Goal: Information Seeking & Learning: Learn about a topic

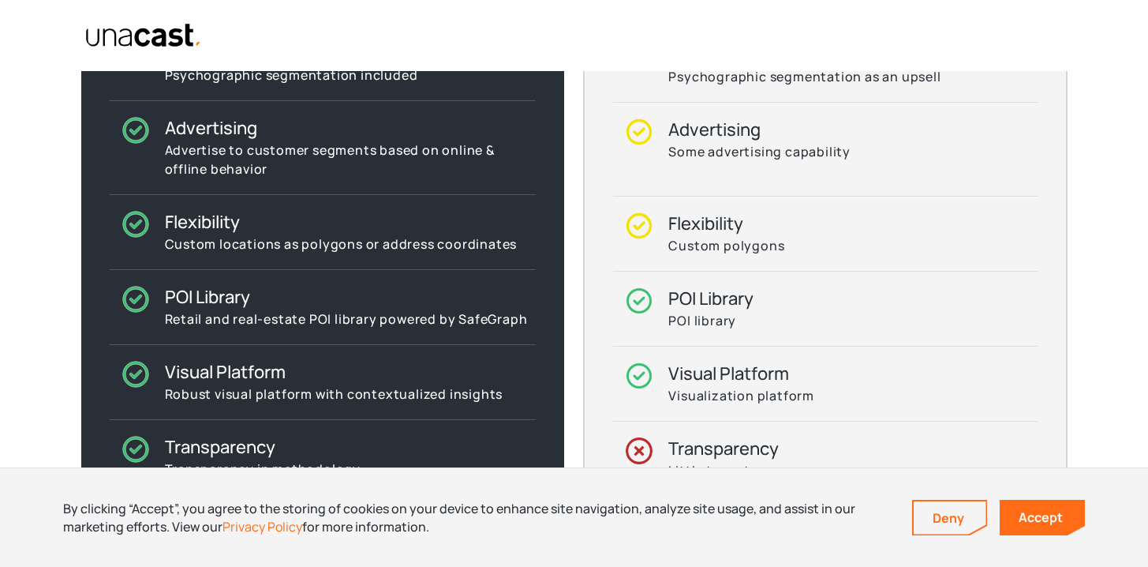
scroll to position [1916, 0]
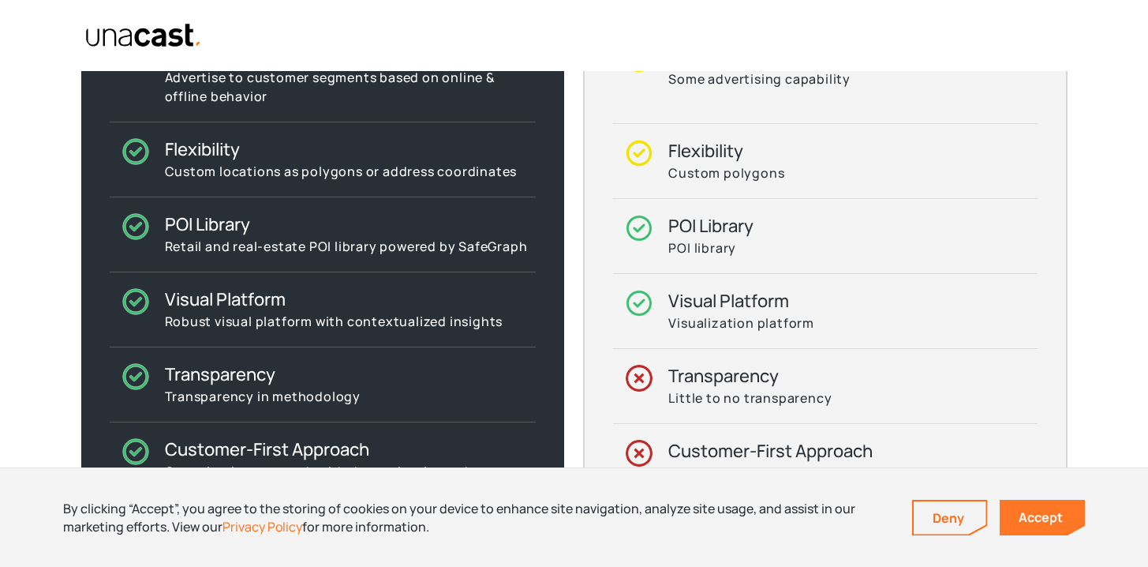
click at [1030, 511] on link "Accept" at bounding box center [1042, 518] width 85 height 36
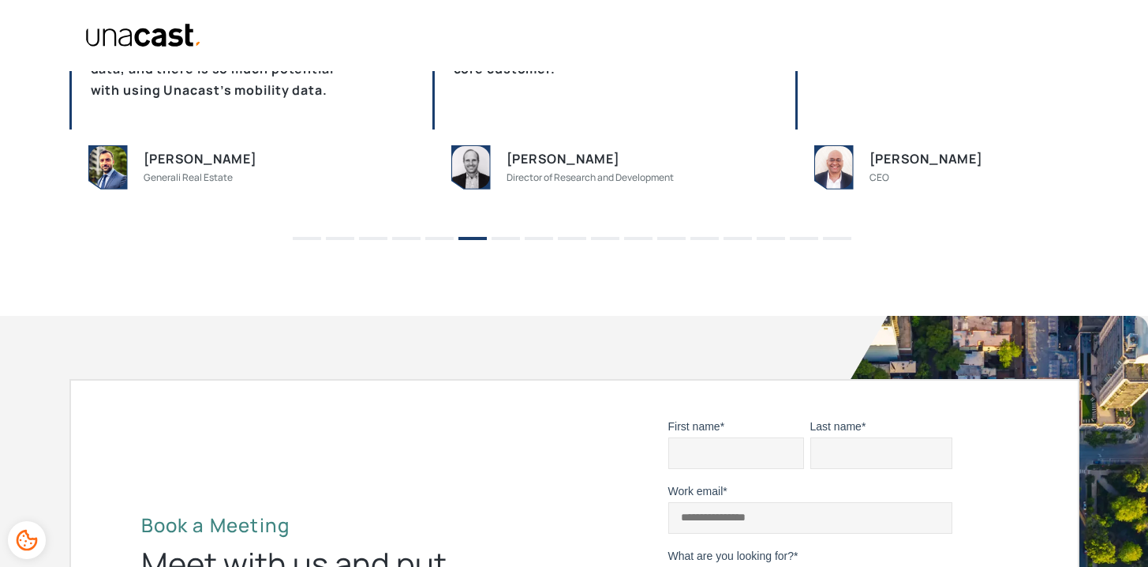
scroll to position [5165, 0]
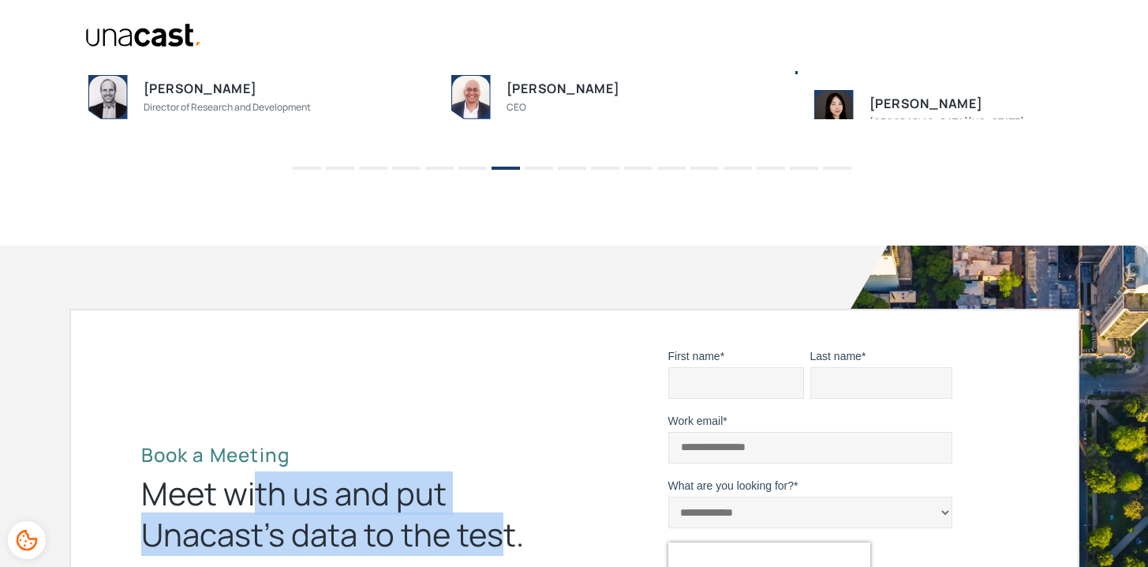
drag, startPoint x: 257, startPoint y: 506, endPoint x: 507, endPoint y: 544, distance: 253.0
click at [507, 545] on div "Meet with us and put Unacast’s data to the test." at bounding box center [346, 514] width 410 height 82
click at [507, 542] on div "Meet with us and put Unacast’s data to the test." at bounding box center [346, 514] width 410 height 82
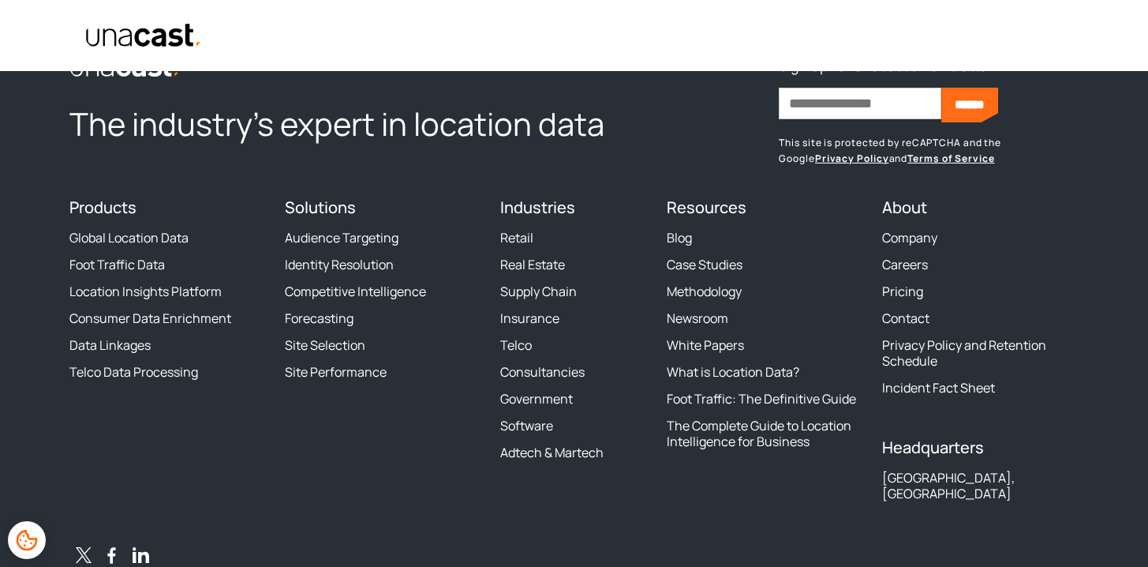
scroll to position [5867, 0]
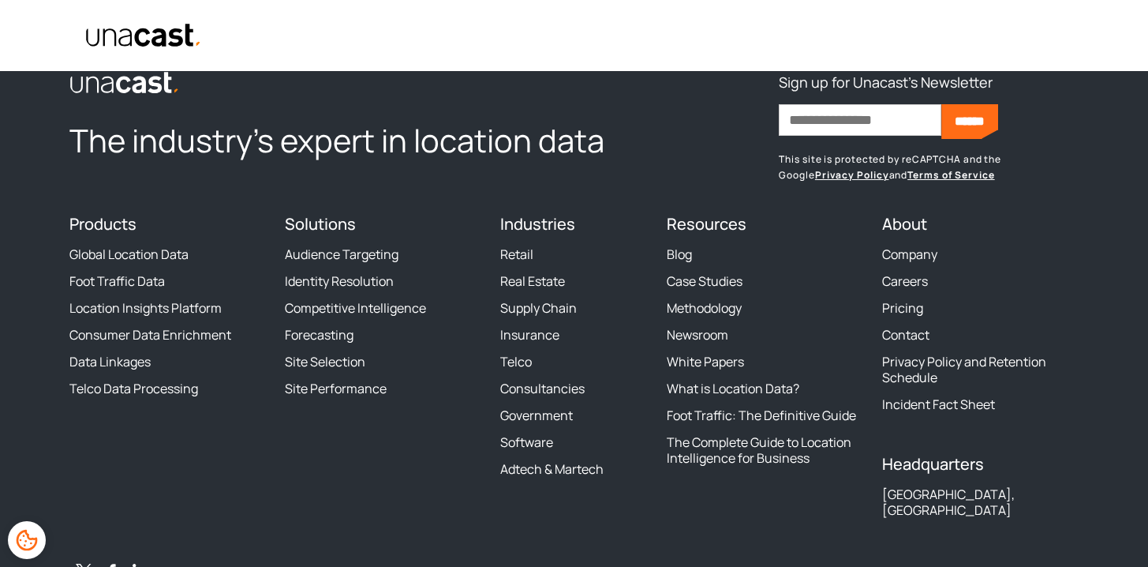
click at [401, 457] on div "Solutions Audience Targeting Identity Resolution Competitive Intelligence Forec…" at bounding box center [383, 372] width 197 height 314
click at [228, 427] on div "Products Global Location Data Foot Traffic Data Location Insights Platform Cons…" at bounding box center [167, 372] width 197 height 314
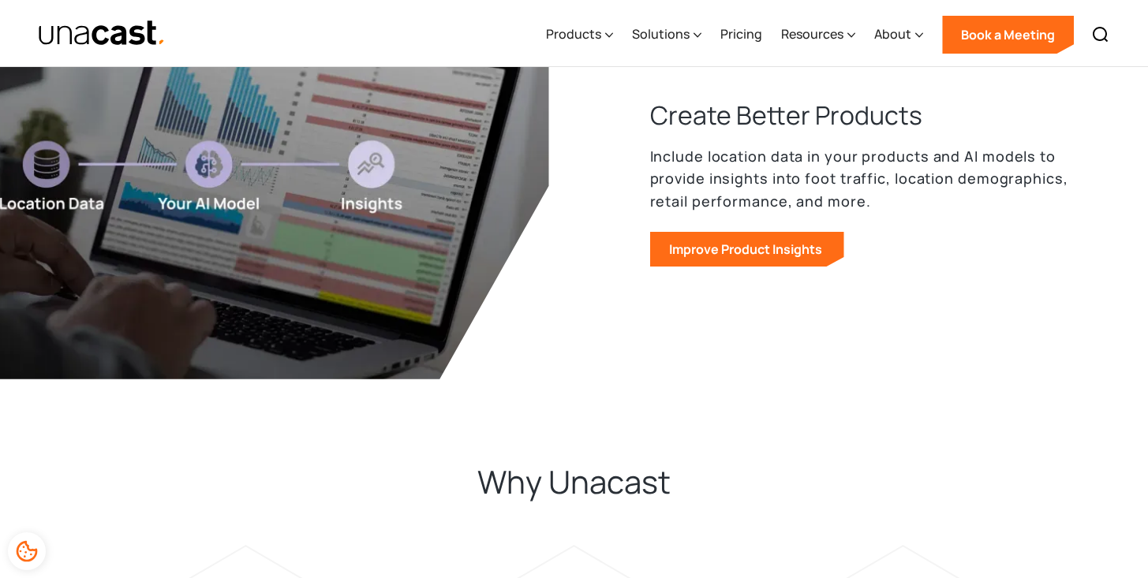
scroll to position [2675, 0]
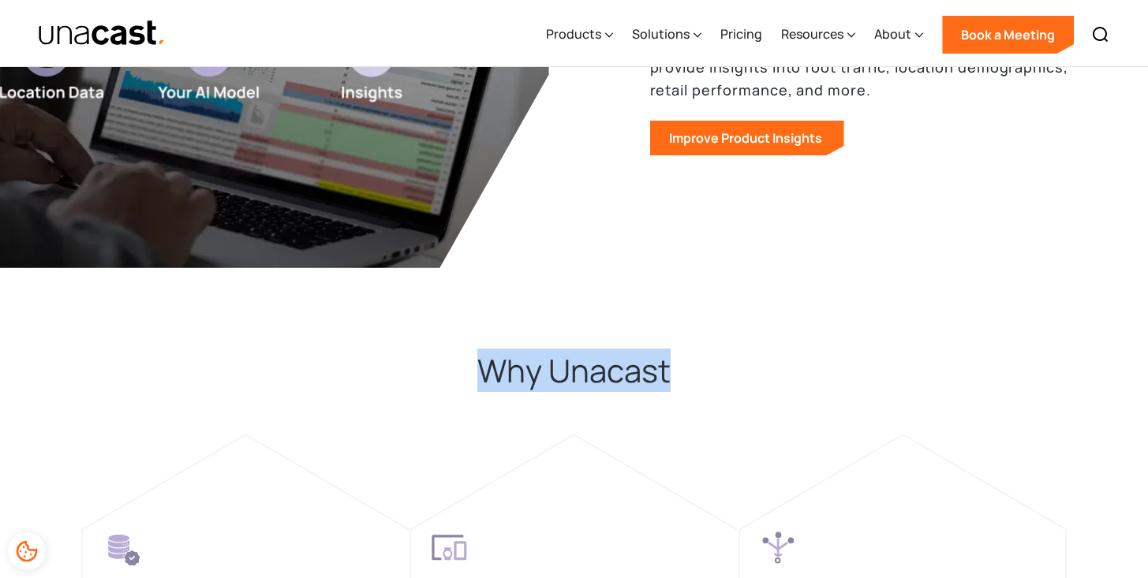
drag, startPoint x: 698, startPoint y: 392, endPoint x: 473, endPoint y: 389, distance: 224.1
click at [473, 389] on div "Why Unacast" at bounding box center [574, 377] width 631 height 54
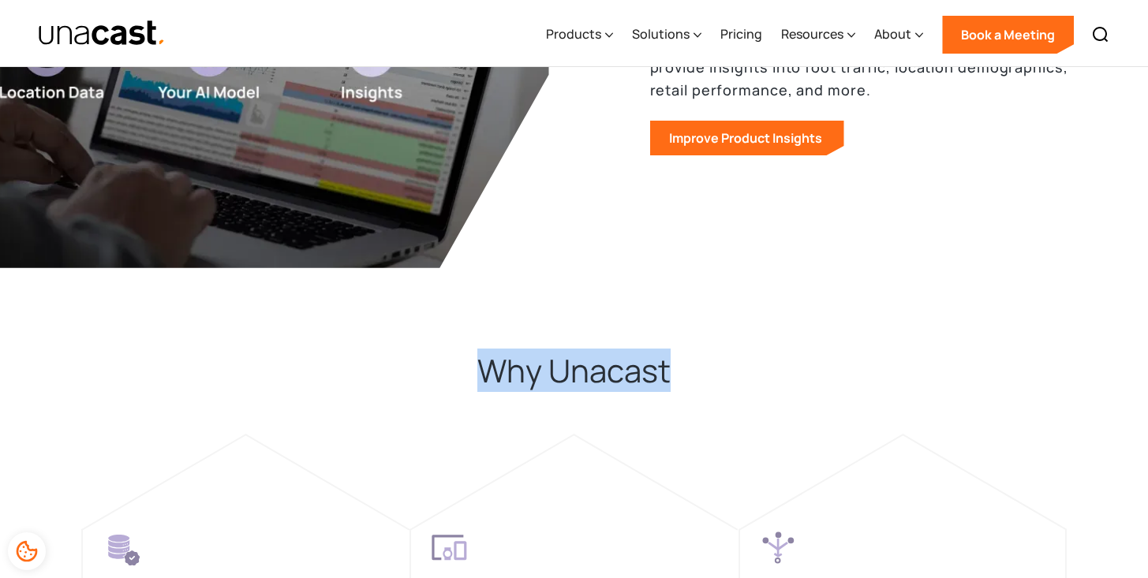
drag, startPoint x: 526, startPoint y: 376, endPoint x: 677, endPoint y: 376, distance: 150.7
click at [676, 376] on div "Why Unacast" at bounding box center [574, 377] width 631 height 54
click at [677, 376] on div "Why Unacast" at bounding box center [574, 377] width 631 height 54
drag, startPoint x: 533, startPoint y: 361, endPoint x: 429, endPoint y: 363, distance: 104.2
click at [429, 363] on div "Why Unacast" at bounding box center [574, 377] width 631 height 54
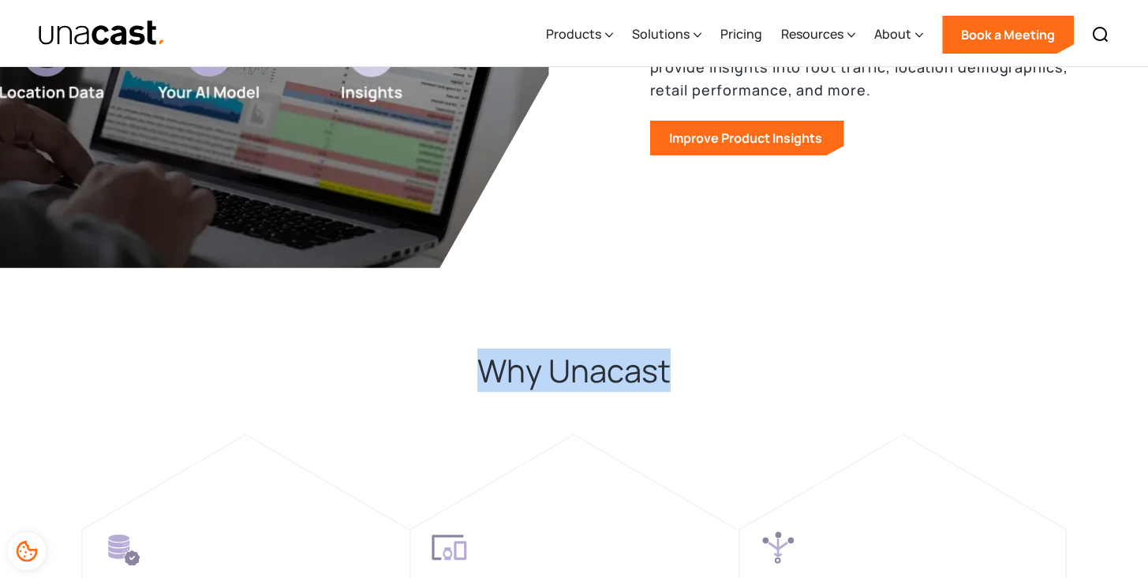
click at [481, 367] on h2 "Why Unacast" at bounding box center [573, 370] width 193 height 41
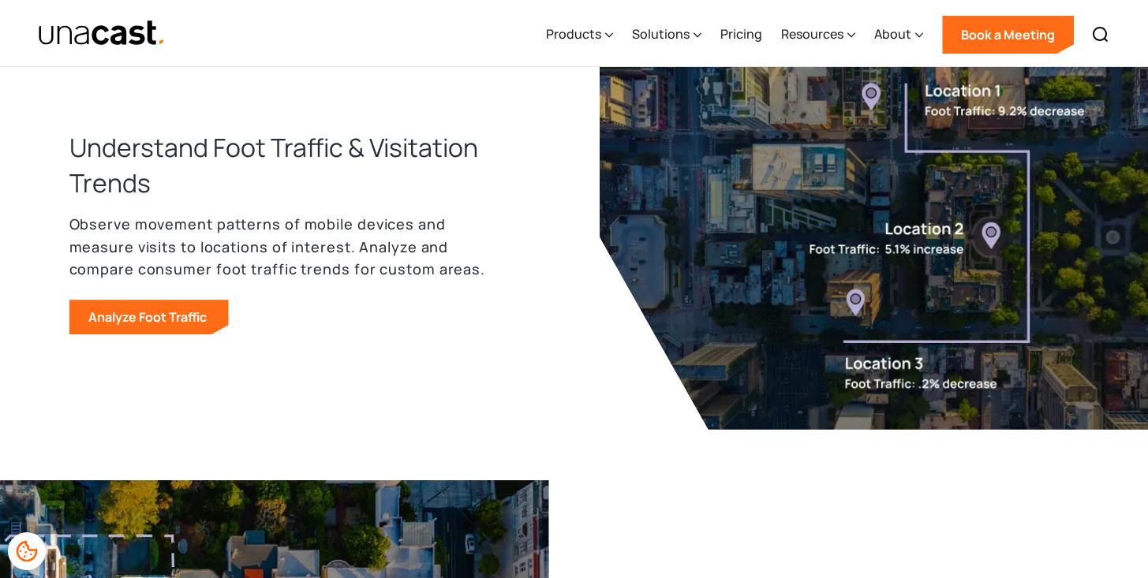
scroll to position [989, 0]
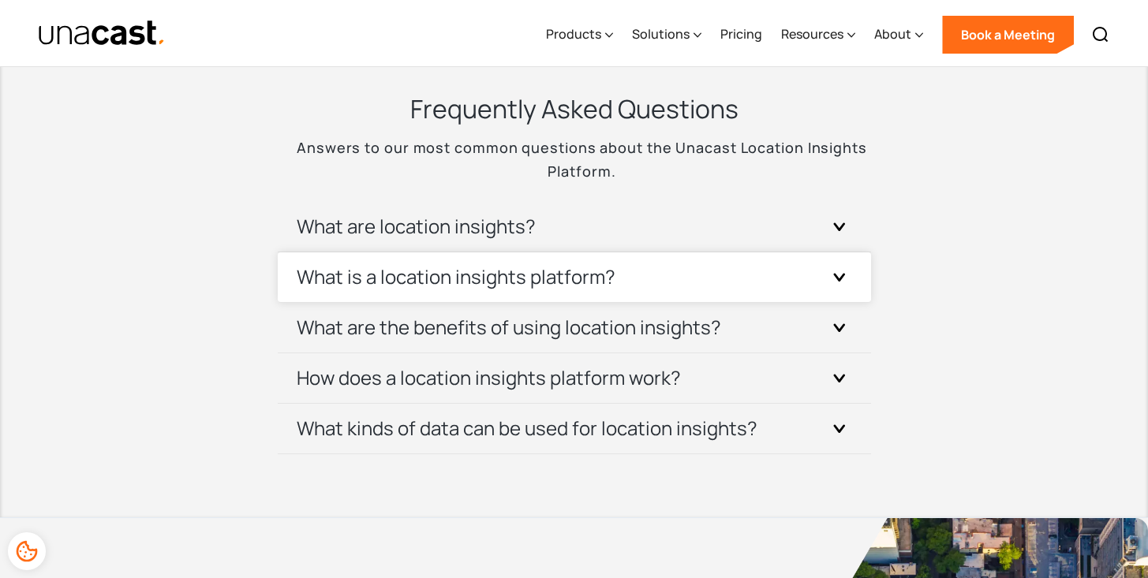
scroll to position [5531, 0]
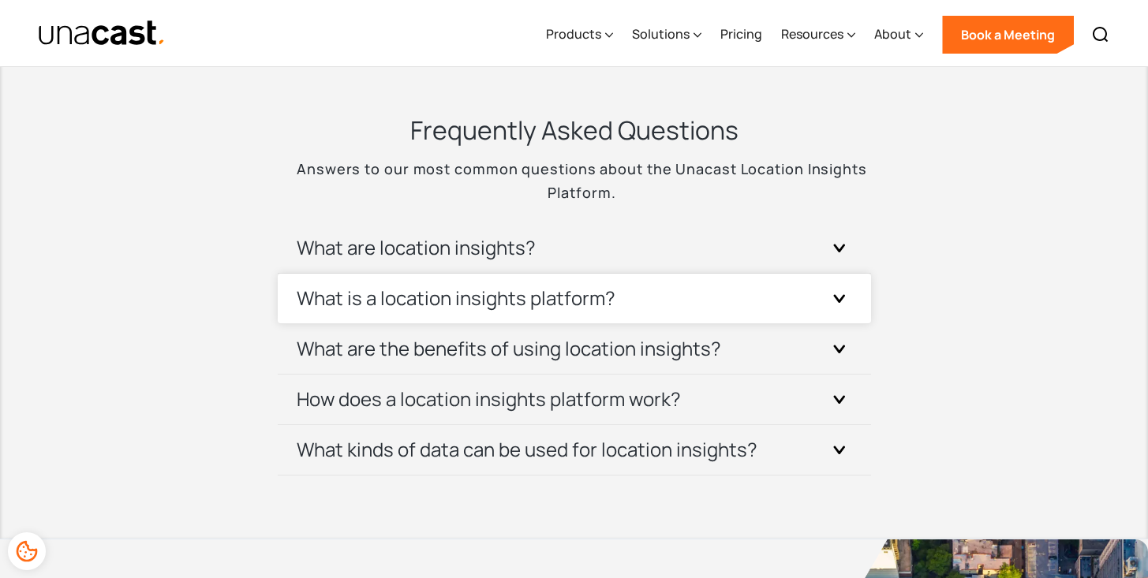
click at [844, 315] on div "What is a location insights platform?" at bounding box center [575, 299] width 556 height 50
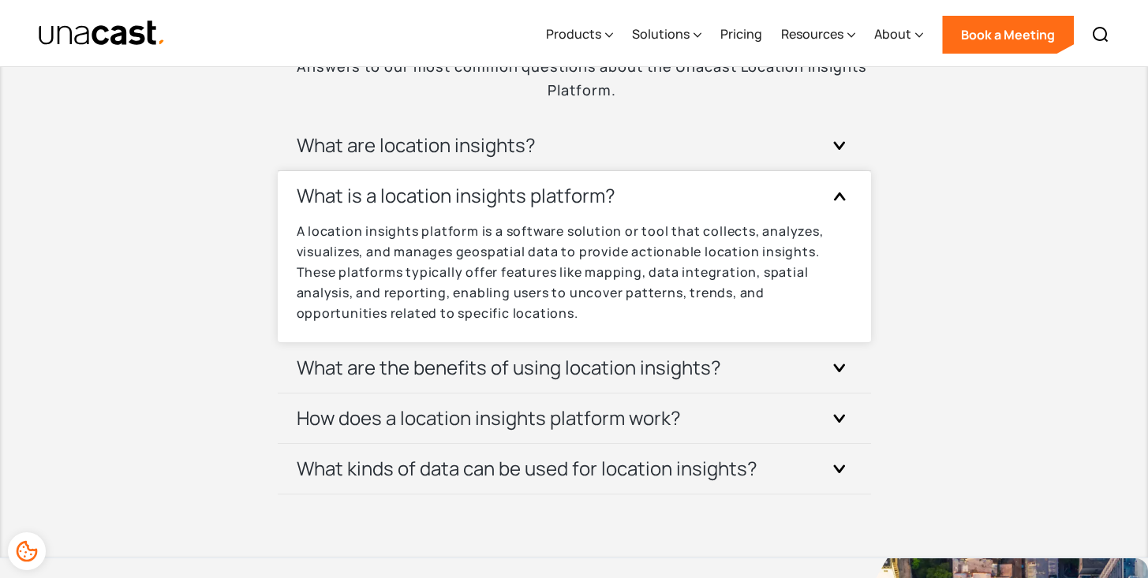
scroll to position [5721, 0]
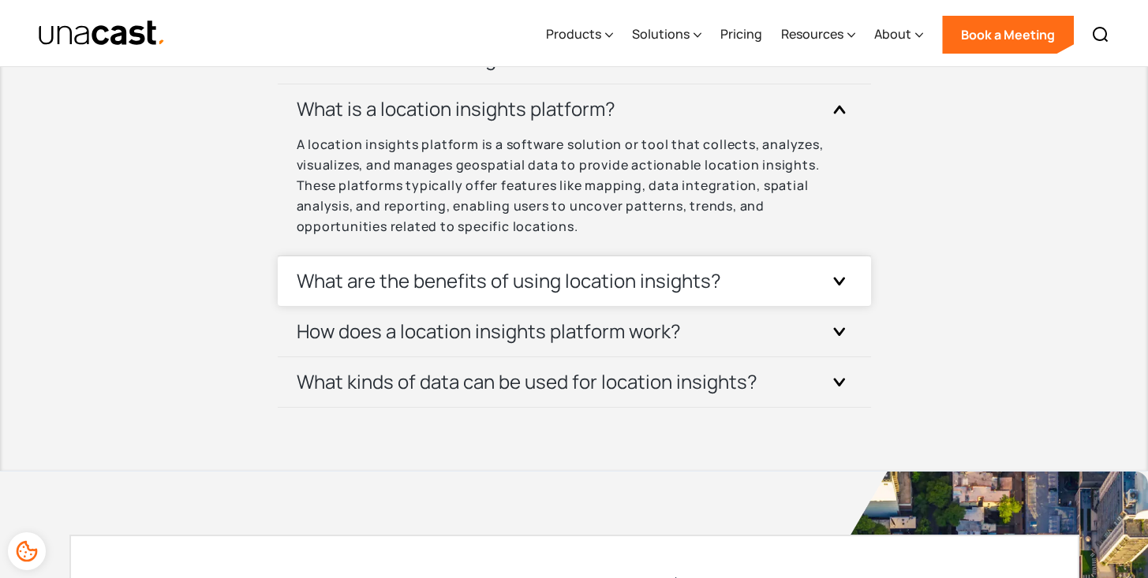
click at [852, 300] on div "What are the benefits of using location insights? Utilizing location insights o…" at bounding box center [574, 281] width 593 height 51
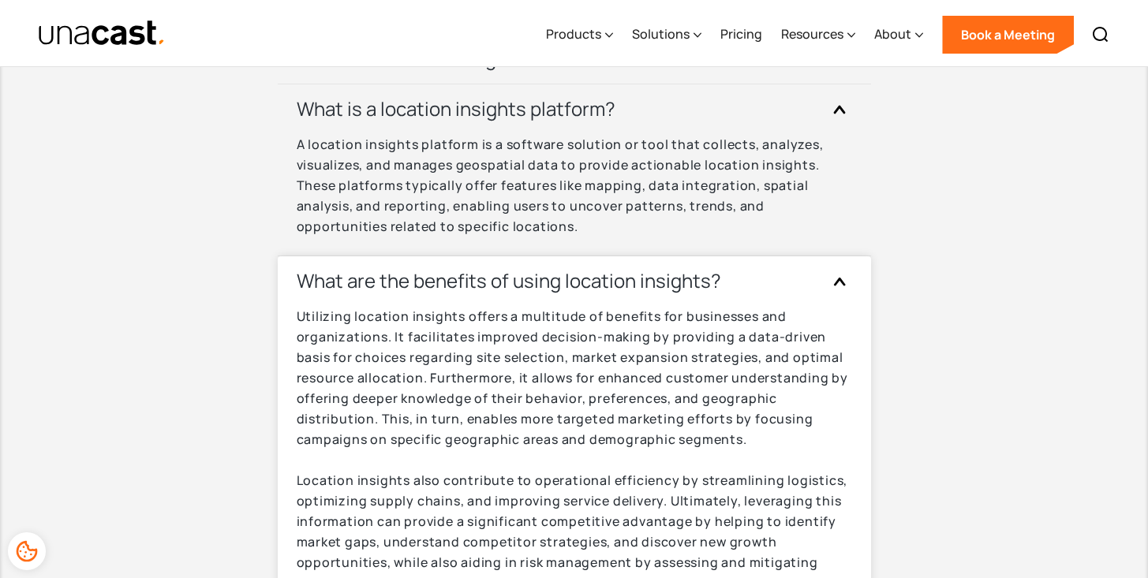
scroll to position [6154, 0]
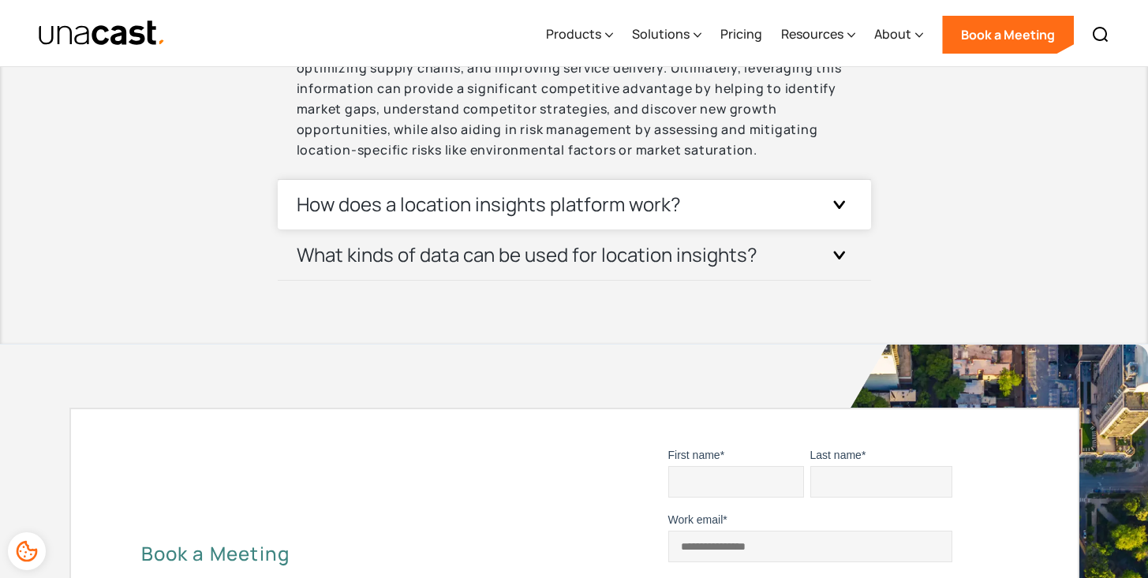
click at [840, 218] on div at bounding box center [839, 205] width 25 height 25
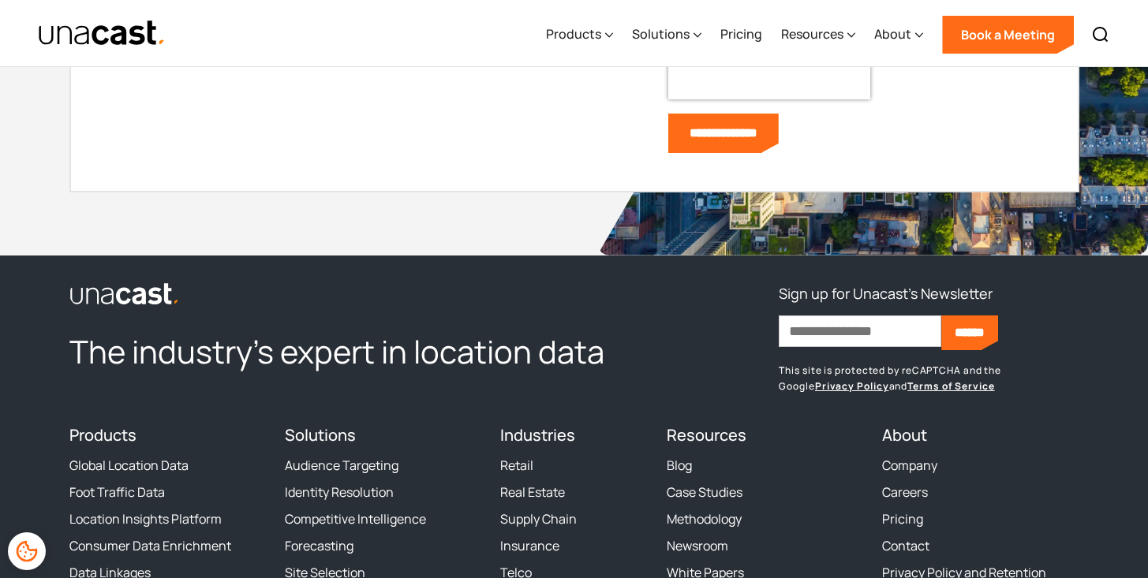
scroll to position [7140, 0]
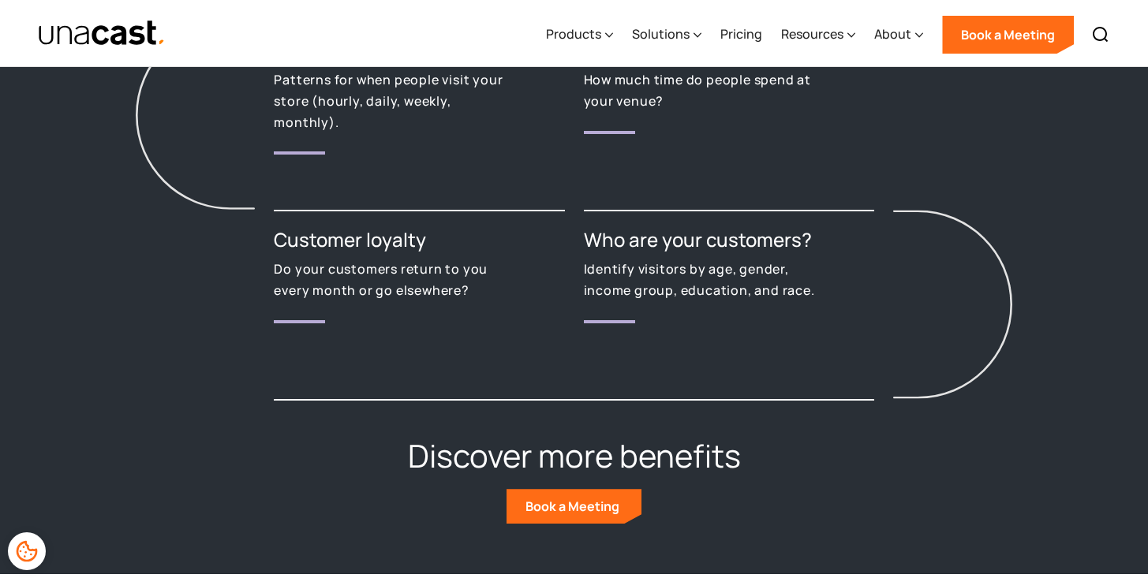
scroll to position [2318, 0]
